Goal: Information Seeking & Learning: Learn about a topic

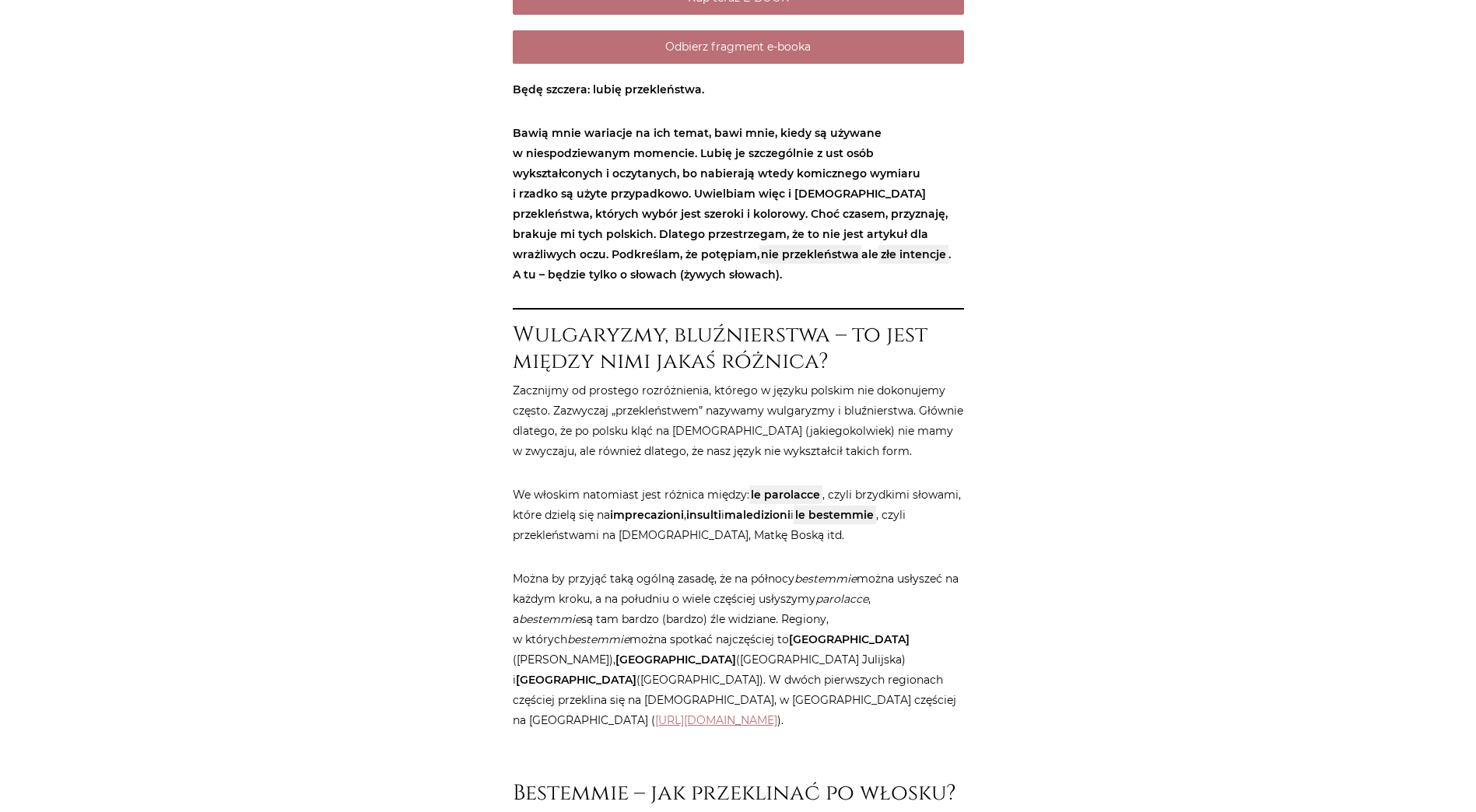
scroll to position [700, 0]
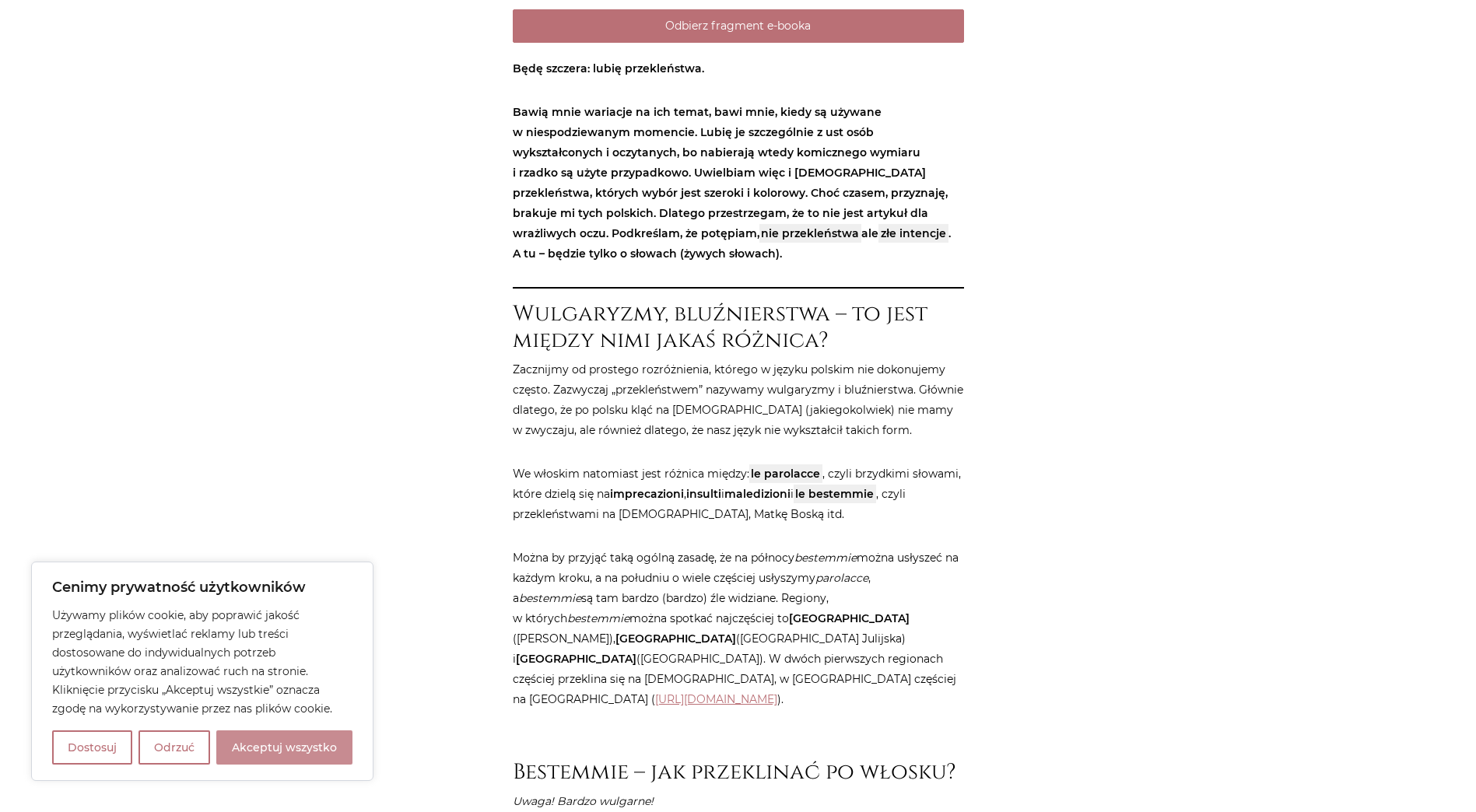
click at [292, 755] on button "Akceptuj wszystko" at bounding box center [284, 748] width 136 height 34
checkbox input "true"
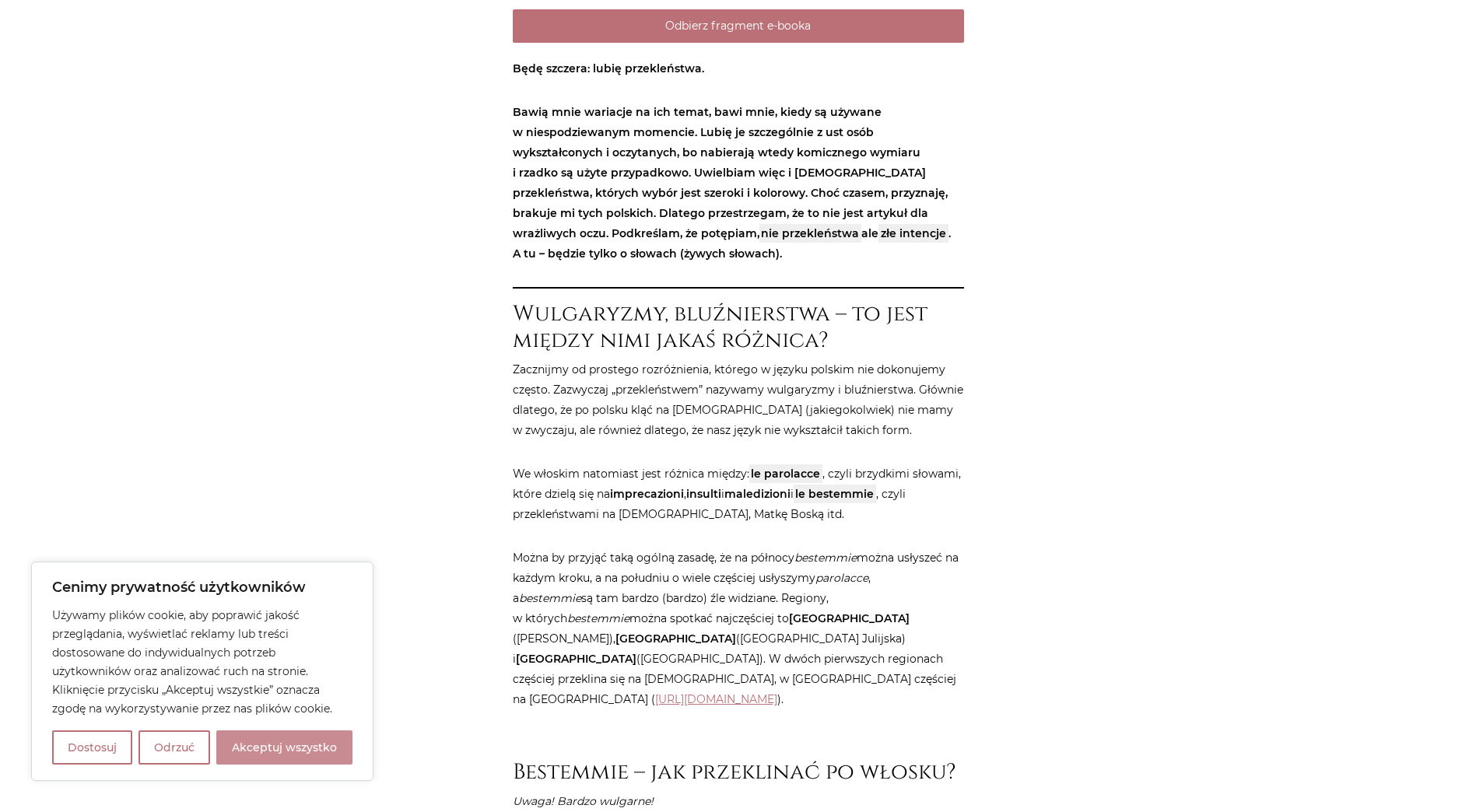
checkbox input "true"
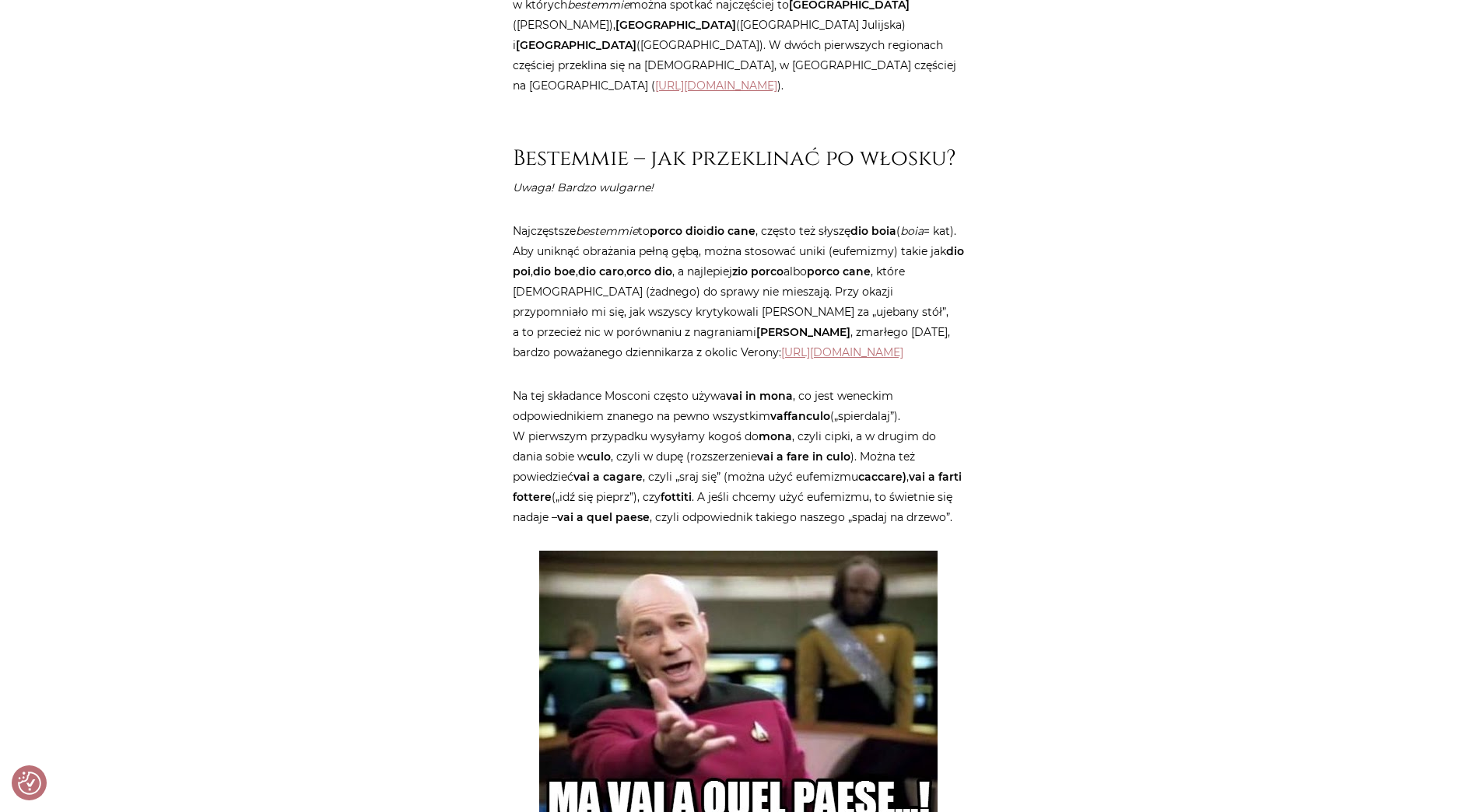
scroll to position [1321, 0]
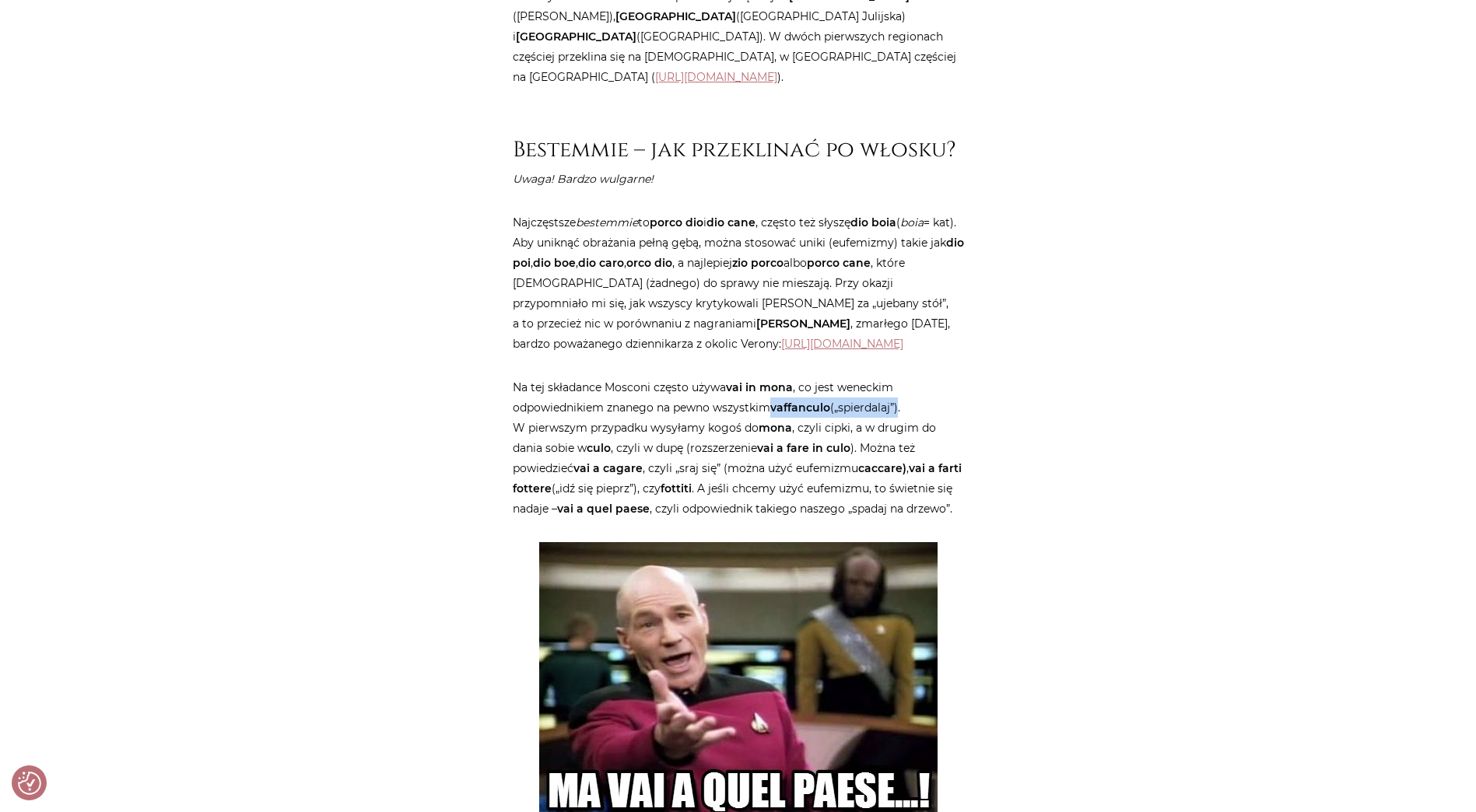
drag, startPoint x: 777, startPoint y: 408, endPoint x: 903, endPoint y: 407, distance: 126.0
click at [903, 407] on p "Na tej składance Mosconi często używa vai in mona , co jest weneckim odpowiedni…" at bounding box center [738, 448] width 451 height 141
drag, startPoint x: 903, startPoint y: 407, endPoint x: 942, endPoint y: 419, distance: 40.8
click at [942, 419] on p "Na tej składance Mosconi często używa vai in mona , co jest weneckim odpowiedni…" at bounding box center [738, 448] width 451 height 141
